Goal: Transaction & Acquisition: Purchase product/service

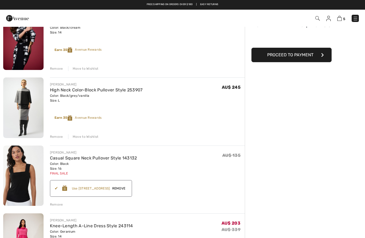
scroll to position [48, 0]
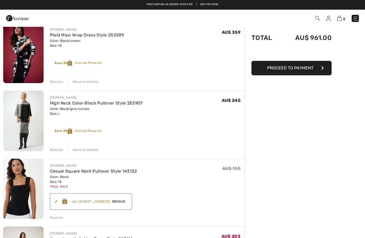
click at [90, 151] on div "Move to Wishlist" at bounding box center [83, 149] width 30 height 5
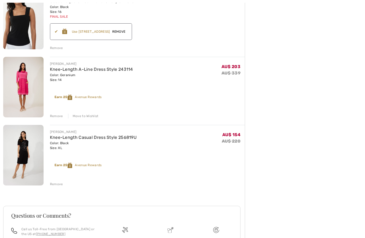
scroll to position [154, 0]
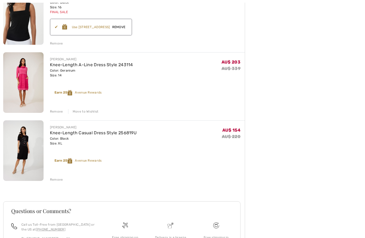
click at [22, 140] on img at bounding box center [23, 150] width 40 height 60
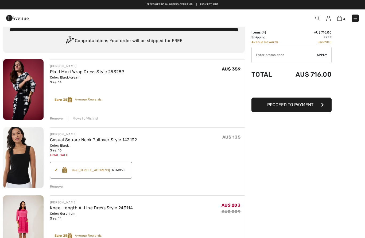
scroll to position [1, 0]
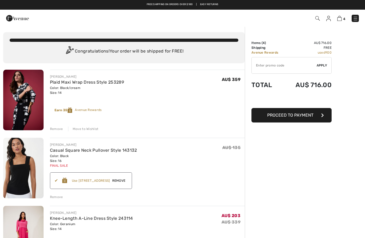
click at [358, 18] on img at bounding box center [355, 18] width 5 height 5
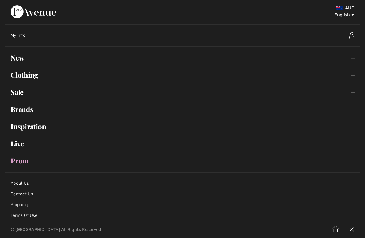
click at [37, 76] on link "Clothing Toggle submenu" at bounding box center [182, 75] width 355 height 12
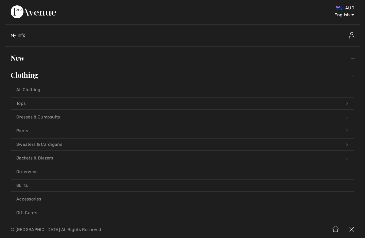
click at [49, 115] on link "Dresses & Jumpsuits Open submenu" at bounding box center [183, 117] width 344 height 12
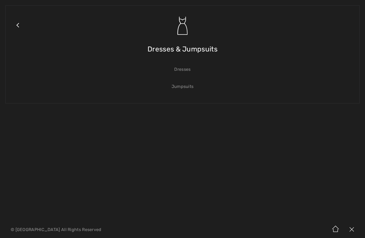
click at [186, 69] on link "Dresses" at bounding box center [183, 69] width 344 height 12
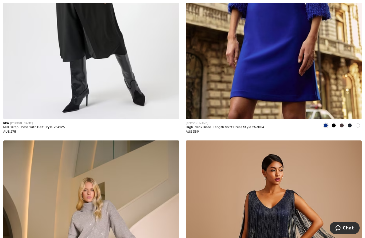
scroll to position [785, 0]
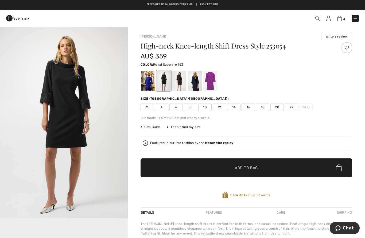
click at [153, 85] on div at bounding box center [149, 81] width 14 height 20
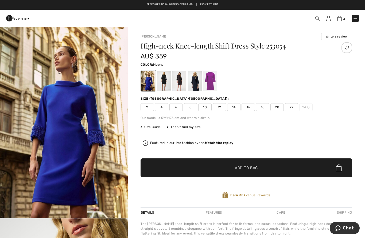
click at [182, 84] on div at bounding box center [180, 81] width 14 height 20
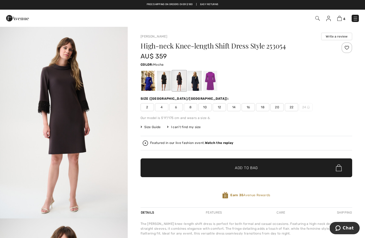
click at [200, 87] on div at bounding box center [195, 81] width 14 height 20
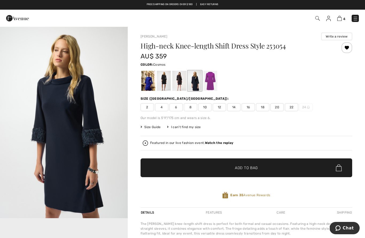
click at [213, 82] on div at bounding box center [211, 81] width 14 height 20
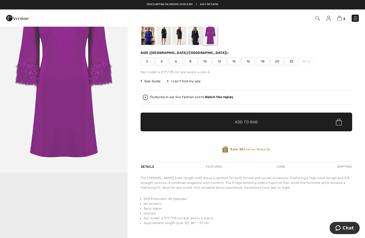
scroll to position [44, 0]
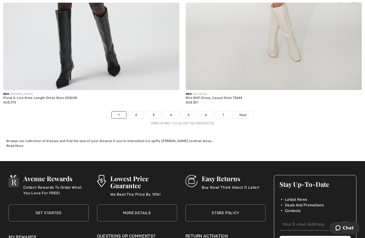
scroll to position [5207, 0]
click at [241, 113] on span "Next" at bounding box center [243, 114] width 7 height 5
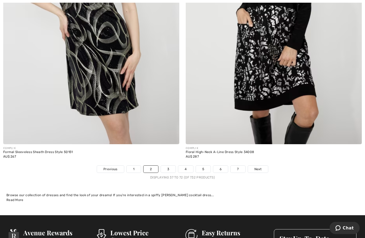
scroll to position [5153, 0]
click at [170, 167] on link "3" at bounding box center [168, 168] width 15 height 7
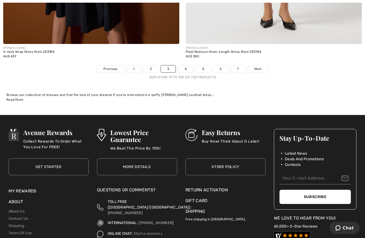
scroll to position [5253, 0]
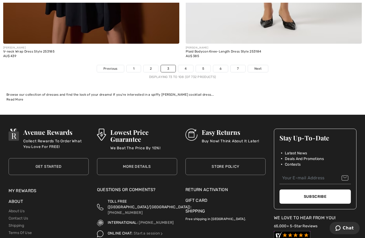
click at [261, 66] on span "Next" at bounding box center [258, 68] width 7 height 5
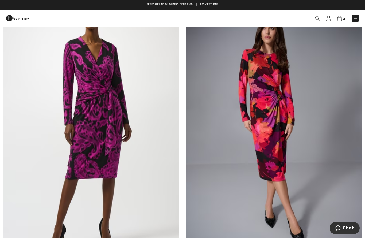
scroll to position [4182, 0]
click at [103, 121] on img at bounding box center [91, 126] width 176 height 265
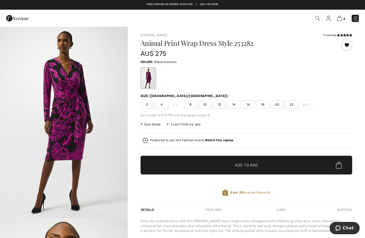
click at [235, 107] on span "14" at bounding box center [233, 104] width 13 height 8
click at [246, 160] on span "✔ Added to Bag Add to Bag" at bounding box center [247, 164] width 212 height 19
click at [226, 139] on strong "Watch the replay" at bounding box center [219, 140] width 29 height 4
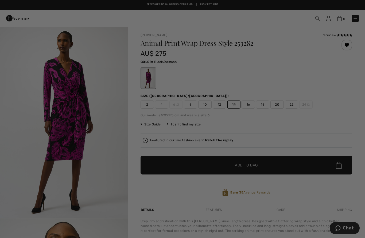
checkbox input "true"
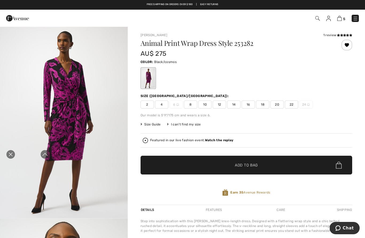
click at [9, 150] on div "Close live curation" at bounding box center [10, 154] width 13 height 13
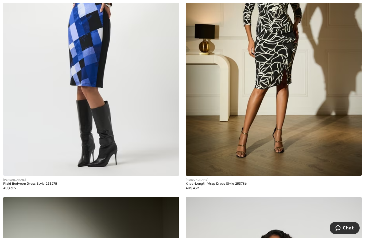
scroll to position [4551, 0]
click at [280, 53] on img at bounding box center [274, 43] width 176 height 265
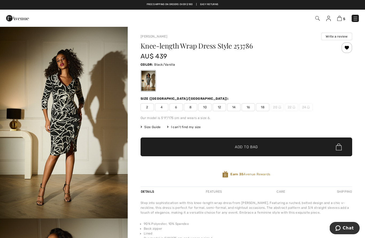
click at [237, 105] on span "14" at bounding box center [233, 107] width 13 height 8
click at [247, 145] on span "Add to Bag" at bounding box center [246, 147] width 23 height 6
click at [350, 18] on span "6" at bounding box center [258, 18] width 203 height 7
click at [342, 20] on img at bounding box center [340, 18] width 5 height 5
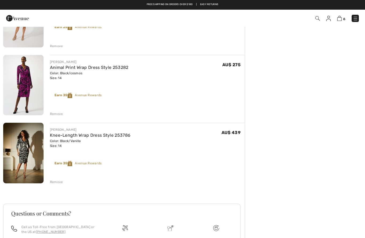
scroll to position [286, 0]
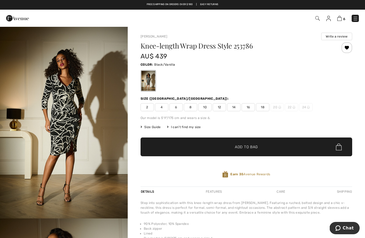
click at [61, 106] on img "1 / 6" at bounding box center [64, 122] width 128 height 192
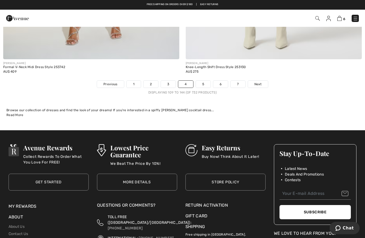
scroll to position [5237, 0]
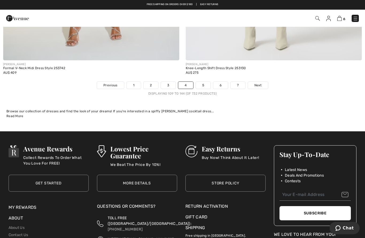
click at [260, 83] on span "Next" at bounding box center [258, 85] width 7 height 5
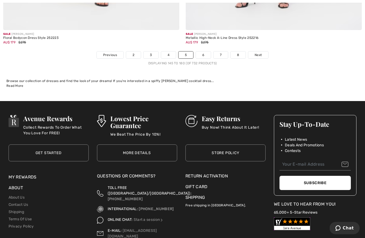
scroll to position [5270, 0]
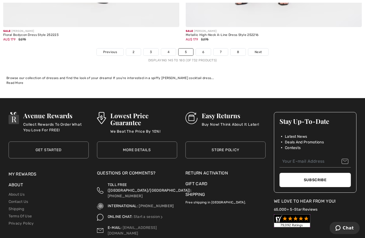
click at [262, 51] on link "Next" at bounding box center [259, 52] width 20 height 7
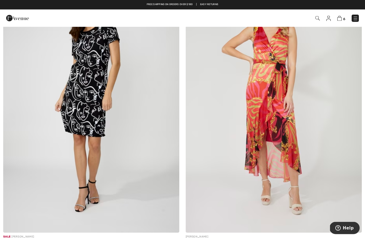
scroll to position [3294, 0]
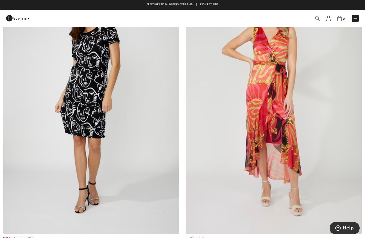
click at [89, 81] on img at bounding box center [91, 101] width 176 height 265
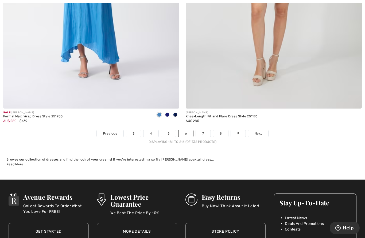
scroll to position [5189, 0]
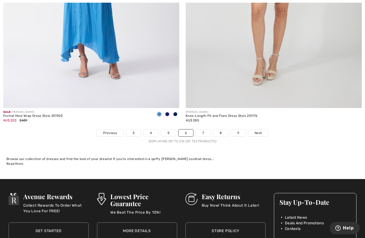
click at [205, 129] on link "7" at bounding box center [203, 132] width 14 height 7
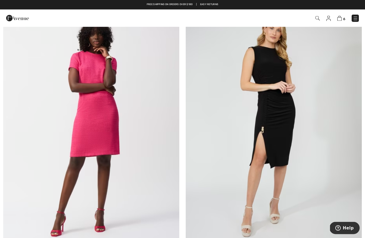
scroll to position [2412, 0]
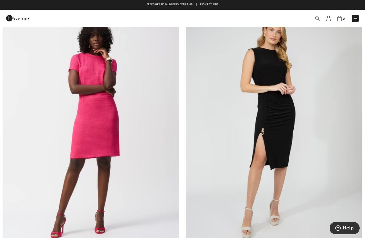
click at [100, 123] on img at bounding box center [91, 127] width 176 height 265
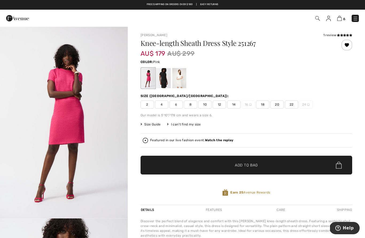
click at [166, 79] on div at bounding box center [164, 78] width 14 height 20
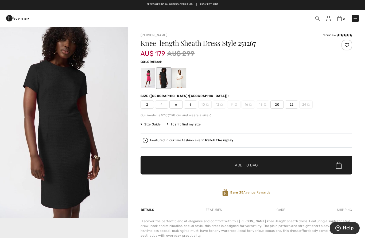
click at [184, 82] on div at bounding box center [180, 78] width 14 height 20
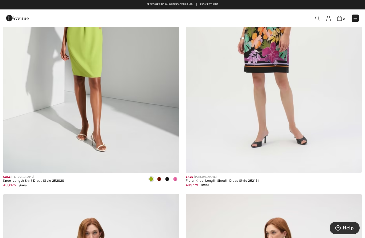
scroll to position [3067, 0]
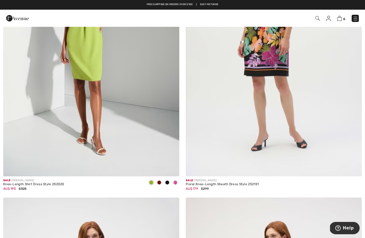
click at [92, 101] on img at bounding box center [91, 43] width 176 height 265
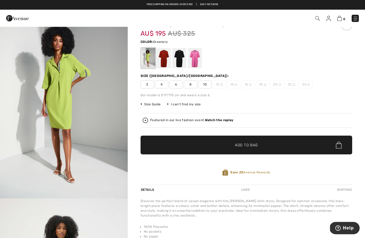
click at [197, 57] on div at bounding box center [195, 58] width 14 height 20
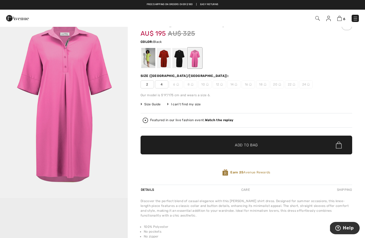
click at [181, 64] on div at bounding box center [180, 58] width 14 height 20
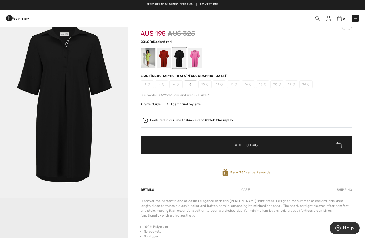
click at [165, 62] on div at bounding box center [164, 58] width 14 height 20
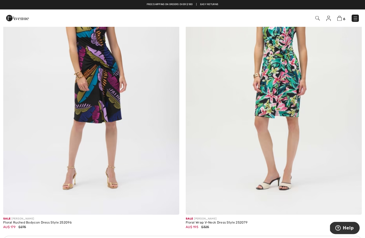
scroll to position [3314, 0]
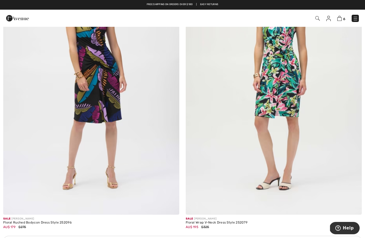
click at [284, 71] on img at bounding box center [274, 82] width 176 height 265
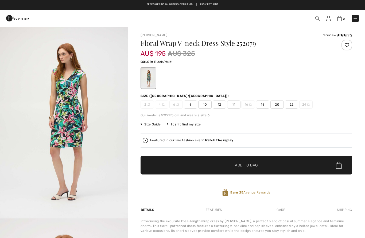
checkbox input "true"
click at [64, 102] on img "1 / 5" at bounding box center [64, 122] width 128 height 192
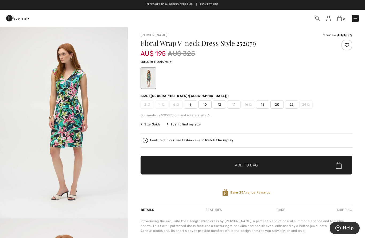
click at [236, 101] on span "14" at bounding box center [233, 104] width 13 height 8
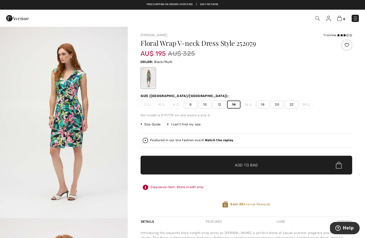
click at [241, 167] on span "Add to Bag" at bounding box center [246, 165] width 23 height 6
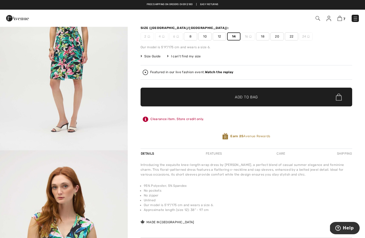
scroll to position [67, 0]
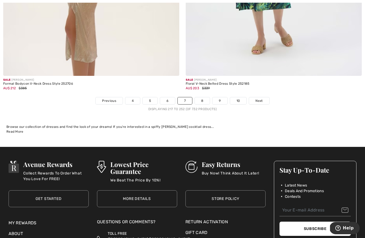
scroll to position [5220, 0]
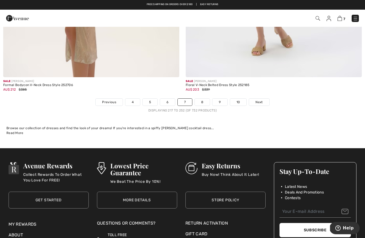
click at [261, 100] on span "Next" at bounding box center [259, 102] width 7 height 5
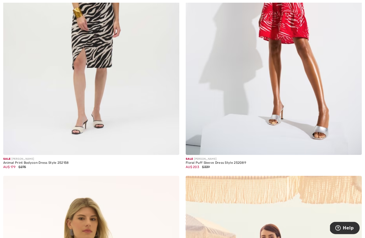
scroll to position [177, 0]
click at [310, 35] on img at bounding box center [274, 22] width 176 height 265
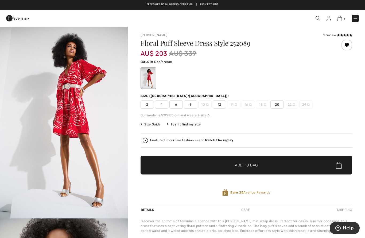
click at [350, 34] on icon at bounding box center [351, 35] width 3 height 3
click at [220, 102] on span "12" at bounding box center [219, 104] width 13 height 8
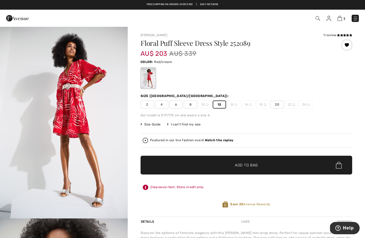
click at [239, 168] on span "✔ Added to Bag Add to Bag" at bounding box center [247, 164] width 212 height 19
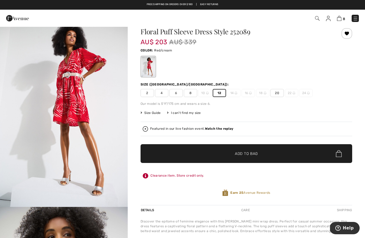
scroll to position [11, 0]
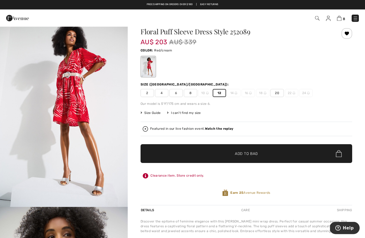
click at [225, 129] on strong "Watch the replay" at bounding box center [219, 129] width 29 height 4
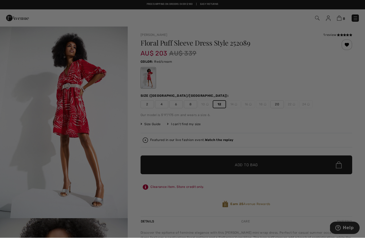
scroll to position [0, 0]
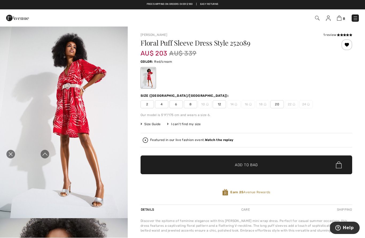
click at [11, 8] on div "Free shipping on orders over $180 | Easy Returns" at bounding box center [183, 6] width 360 height 9
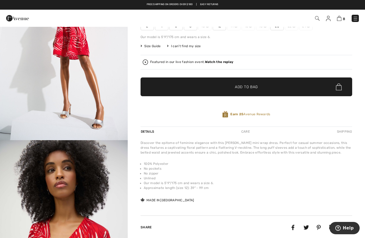
scroll to position [0, 0]
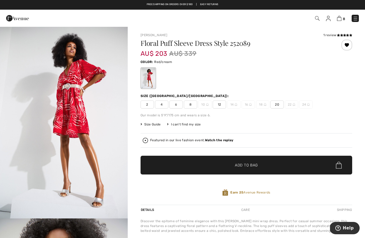
click at [70, 96] on img "1 / 6" at bounding box center [64, 122] width 128 height 192
click at [341, 18] on img at bounding box center [339, 18] width 5 height 5
click at [342, 17] on img at bounding box center [339, 18] width 5 height 5
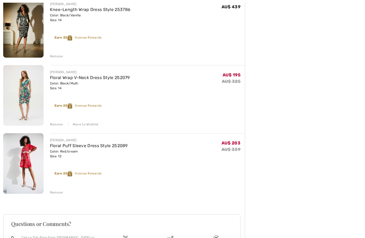
scroll to position [413, 0]
click at [84, 124] on div "Move to Wishlist" at bounding box center [83, 123] width 30 height 5
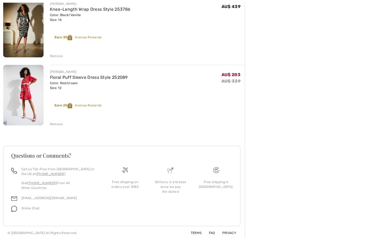
click at [52, 58] on div "Remove" at bounding box center [56, 56] width 13 height 5
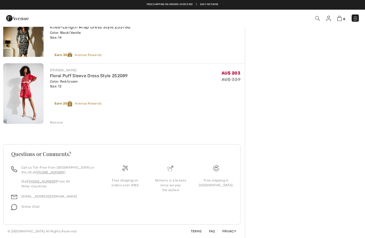
scroll to position [346, 0]
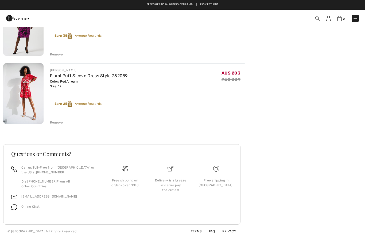
click at [56, 54] on div "Remove" at bounding box center [56, 54] width 13 height 5
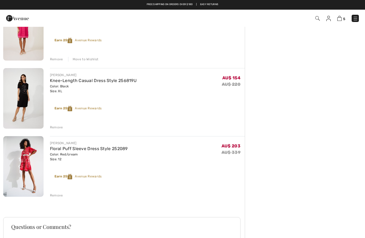
scroll to position [205, 0]
click at [54, 127] on div "Remove" at bounding box center [56, 127] width 13 height 5
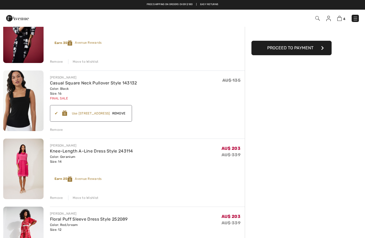
scroll to position [67, 0]
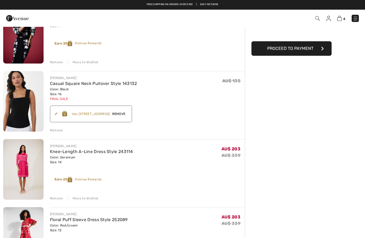
click at [55, 129] on div "Remove" at bounding box center [56, 130] width 13 height 5
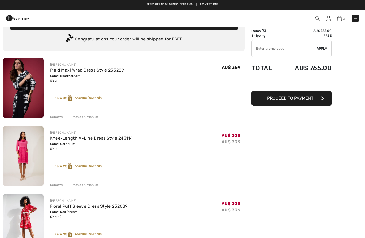
scroll to position [9, 0]
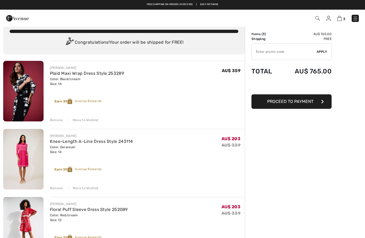
click at [16, 96] on img at bounding box center [23, 91] width 40 height 60
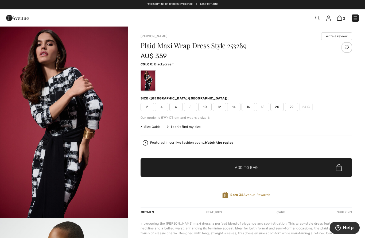
click at [62, 121] on img "1 / 5" at bounding box center [64, 122] width 128 height 192
click at [341, 21] on img at bounding box center [340, 18] width 5 height 5
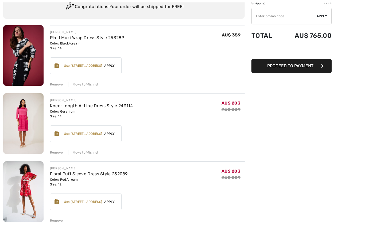
scroll to position [46, 0]
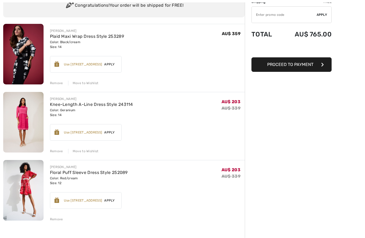
click at [84, 153] on div "Move to Wishlist" at bounding box center [83, 150] width 30 height 5
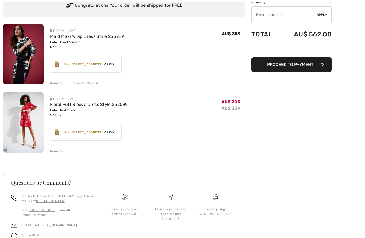
click at [85, 81] on div "Move to Wishlist" at bounding box center [83, 83] width 30 height 5
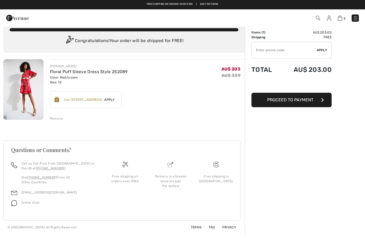
scroll to position [10, 0]
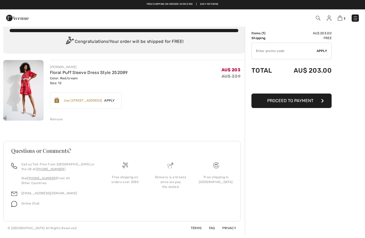
click at [300, 101] on span "Proceed to Payment" at bounding box center [291, 100] width 46 height 5
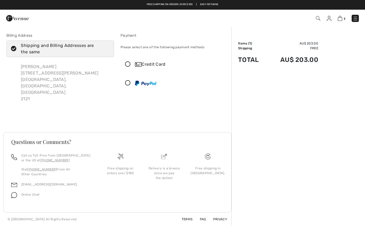
click at [130, 64] on icon at bounding box center [128, 65] width 14 height 6
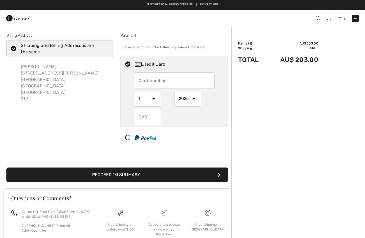
click at [156, 76] on input "text" at bounding box center [174, 80] width 81 height 16
type input "[CREDIT_CARD_NUMBER]"
select select "7"
select select "2027"
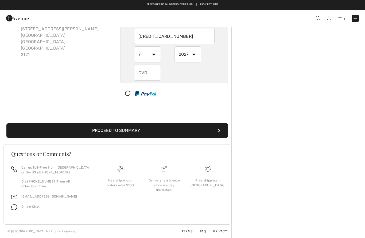
scroll to position [44, 0]
click at [149, 76] on input "text" at bounding box center [147, 72] width 27 height 16
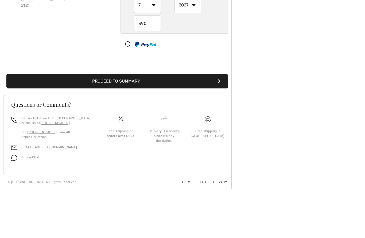
type input "390"
click at [134, 83] on button "Proceed to Summary" at bounding box center [117, 81] width 222 height 14
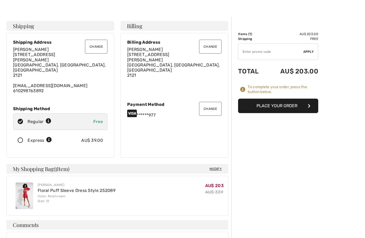
scroll to position [10, 0]
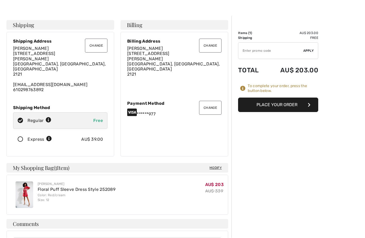
click at [293, 105] on button "Place Your Order" at bounding box center [278, 104] width 80 height 14
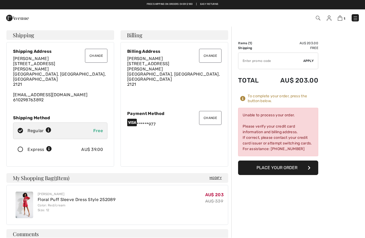
scroll to position [0, 0]
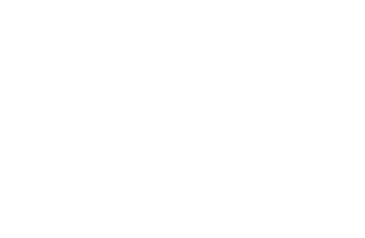
select select "7"
select select "2027"
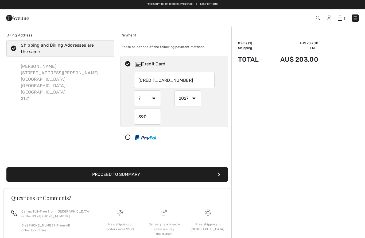
scroll to position [44, 0]
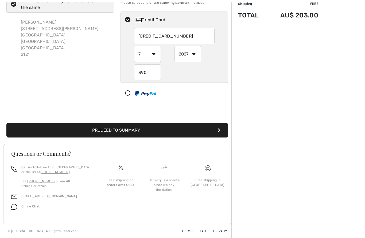
click at [189, 37] on input "[CREDIT_CARD_NUMBER]" at bounding box center [174, 36] width 81 height 16
radio input "true"
type input "4377310"
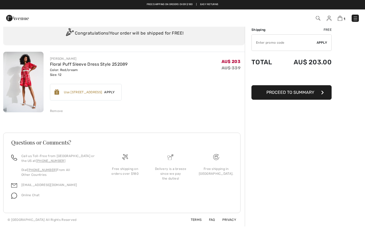
scroll to position [18, 0]
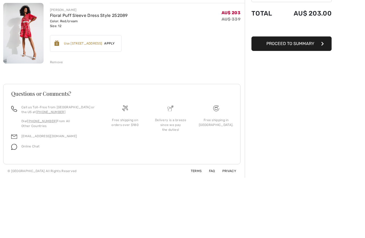
click at [303, 44] on span "Proceed to Summary" at bounding box center [291, 43] width 48 height 5
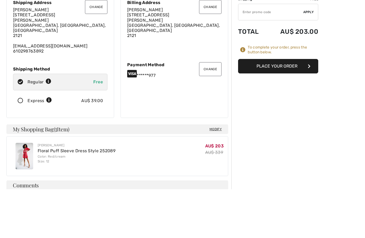
click at [213, 65] on button "Change" at bounding box center [210, 69] width 22 height 14
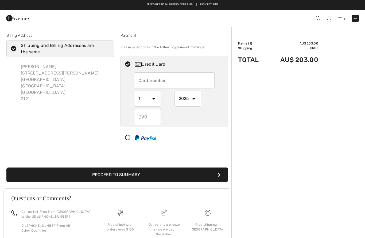
click at [344, 18] on span "1" at bounding box center [345, 19] width 2 height 4
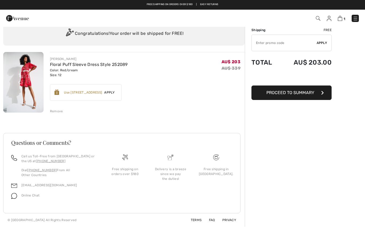
scroll to position [18, 0]
click at [301, 93] on span "Proceed to Summary" at bounding box center [291, 92] width 48 height 5
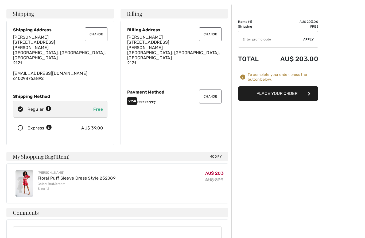
scroll to position [20, 0]
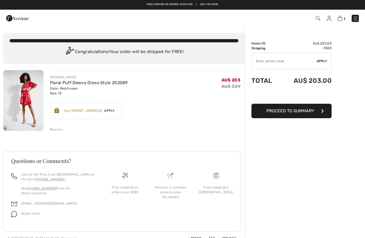
scroll to position [18, 0]
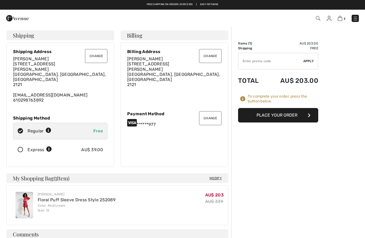
checkbox input "true"
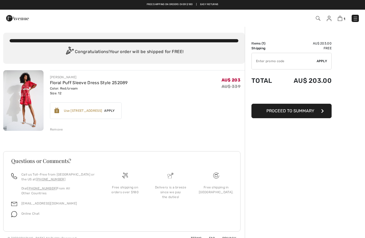
checkbox input "true"
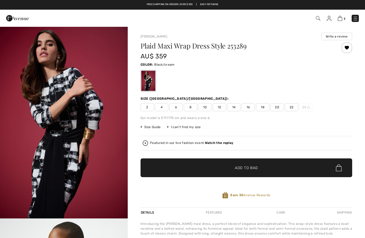
click at [339, 20] on img at bounding box center [340, 18] width 5 height 5
click at [331, 18] on img at bounding box center [329, 18] width 5 height 5
click at [328, 20] on img at bounding box center [329, 18] width 5 height 5
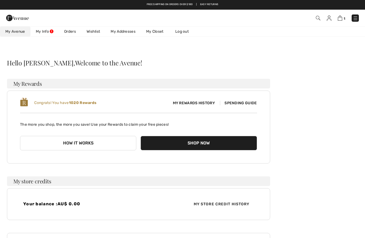
click at [342, 20] on img at bounding box center [340, 18] width 5 height 5
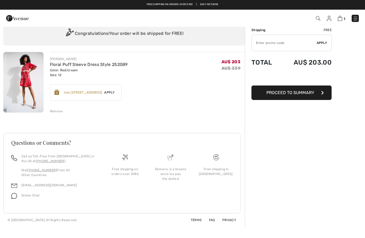
click at [298, 94] on span "Proceed to Summary" at bounding box center [291, 92] width 48 height 5
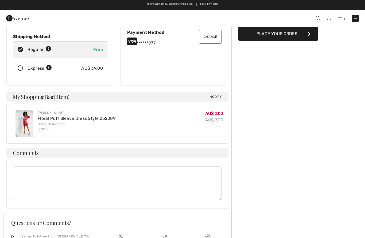
click at [214, 37] on button "Change" at bounding box center [210, 37] width 22 height 14
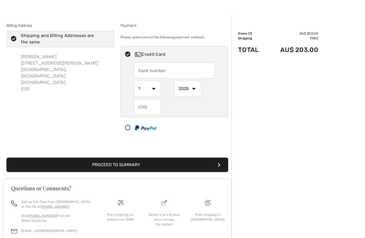
click at [199, 69] on input "text" at bounding box center [174, 70] width 81 height 16
radio input "true"
type input "[CREDIT_CARD_NUMBER]"
select select "8"
select select "2026"
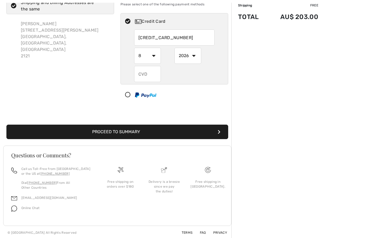
click at [148, 74] on input "text" at bounding box center [147, 74] width 27 height 16
radio input "true"
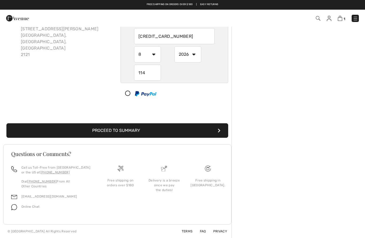
scroll to position [44, 0]
type input "114"
click at [140, 126] on button "Proceed to Summary" at bounding box center [117, 130] width 222 height 14
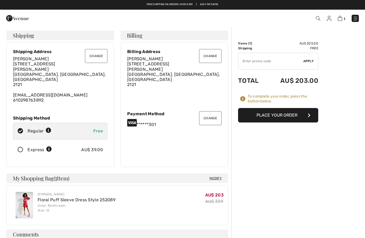
click at [289, 115] on button "Place Your Order" at bounding box center [278, 115] width 80 height 14
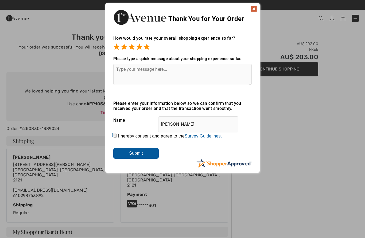
click at [293, 112] on div "Sorry! Something went wrong. Close Thank You for Your Order How would you rate …" at bounding box center [182, 88] width 365 height 176
click at [253, 12] on img at bounding box center [254, 9] width 6 height 6
